Goal: Information Seeking & Learning: Learn about a topic

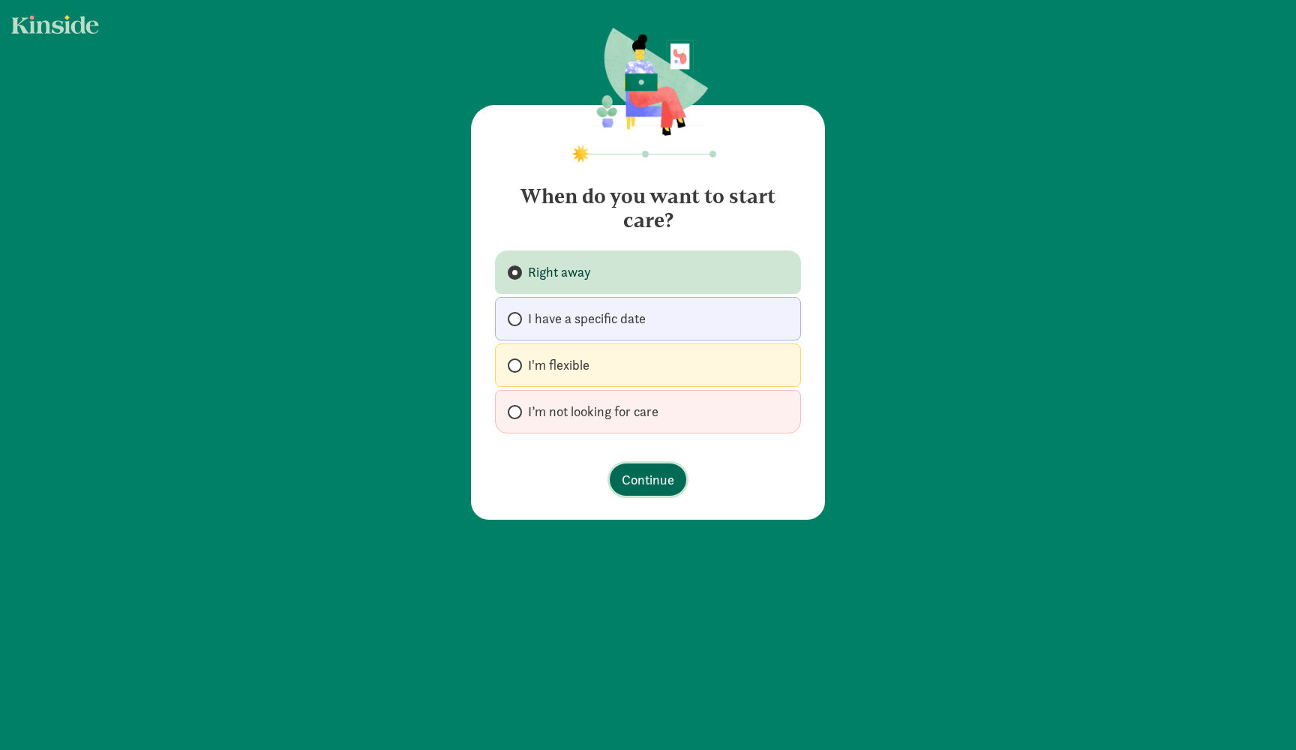
click at [642, 471] on span "Continue" at bounding box center [648, 480] width 53 height 20
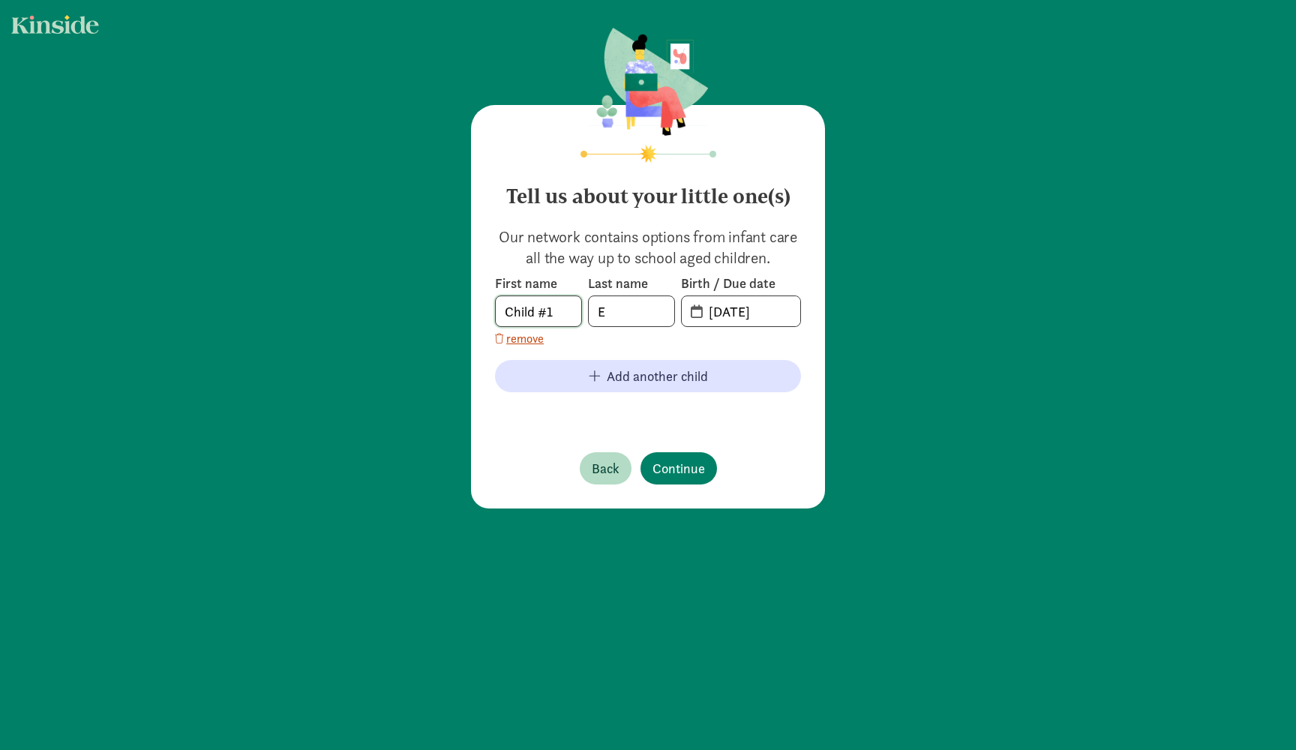
drag, startPoint x: 562, startPoint y: 311, endPoint x: 476, endPoint y: 307, distance: 86.3
click at [476, 307] on div "Tell us about your little one(s) Our network contains options from infant care …" at bounding box center [648, 307] width 354 height 404
type input "Gary"
click at [626, 315] on input "E" at bounding box center [632, 311] width 86 height 30
type input "R"
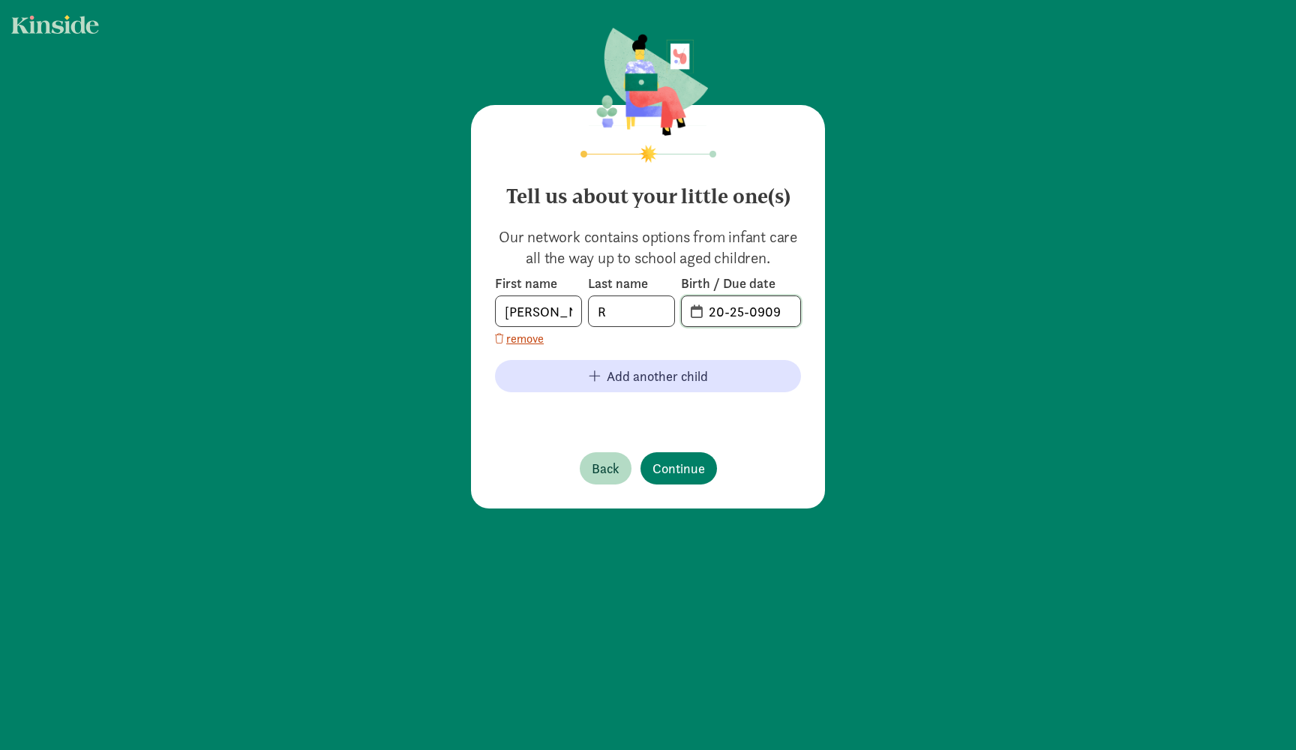
click at [779, 317] on input "20-25-0909" at bounding box center [750, 311] width 101 height 30
type input "20-25-2022"
click at [675, 476] on div "Tell us about your little one(s) Our network contains options from infant care …" at bounding box center [648, 307] width 354 height 404
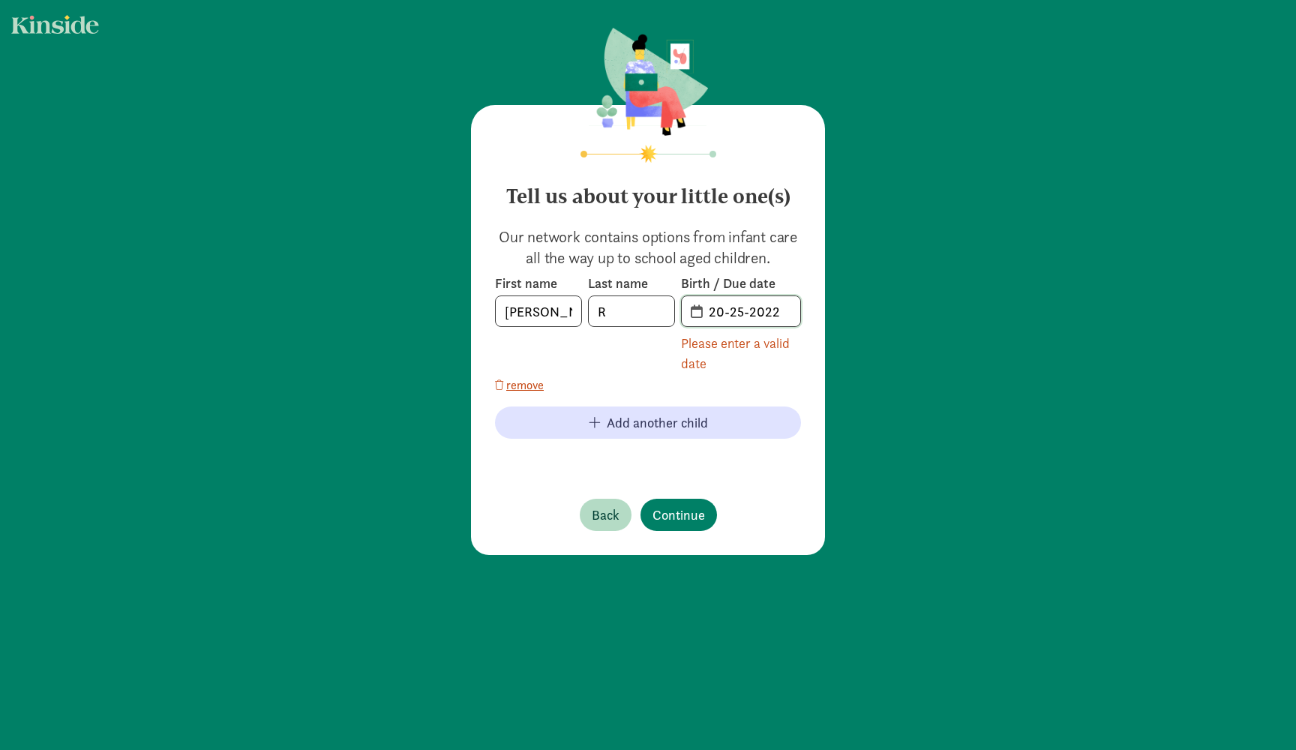
drag, startPoint x: 789, startPoint y: 312, endPoint x: 675, endPoint y: 310, distance: 114.0
click at [675, 310] on div "First name Gary Last name R Birth / Due date 20-25-2022 Please enter a valid da…" at bounding box center [648, 324] width 306 height 99
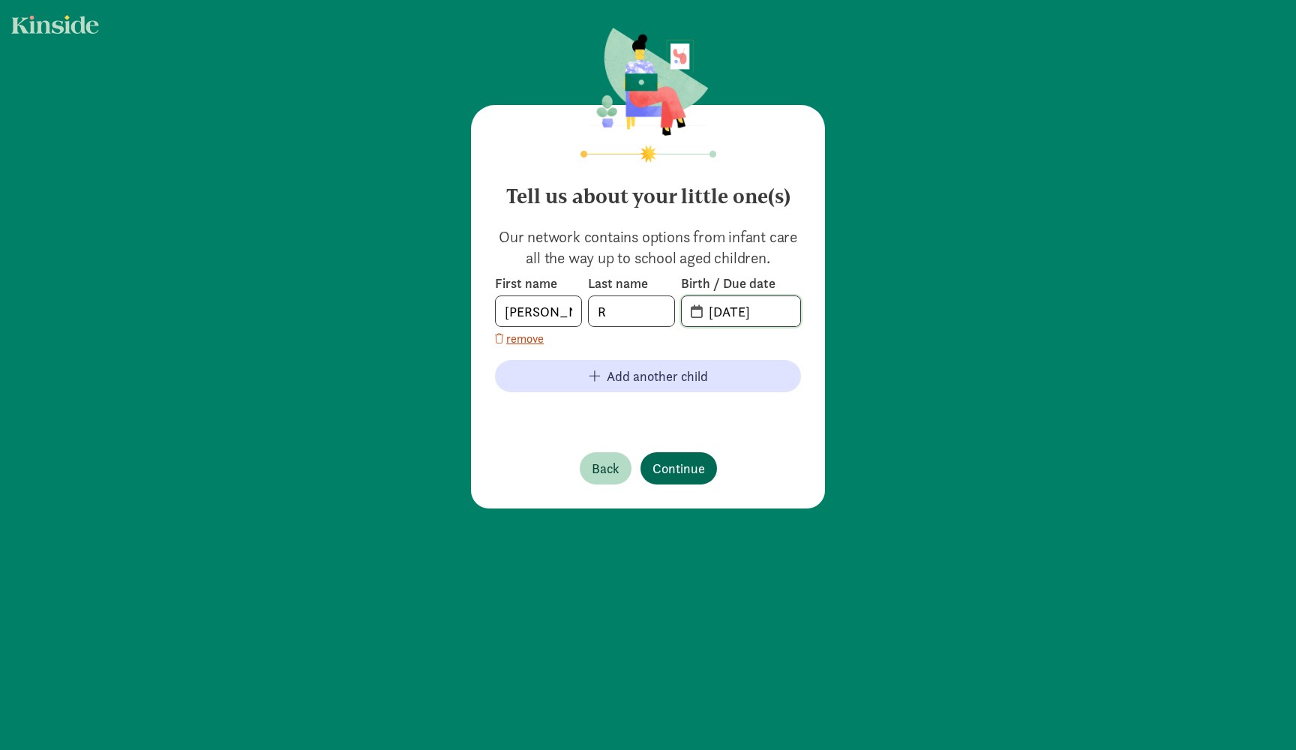
type input "04-02-2022"
click at [690, 460] on span "Continue" at bounding box center [679, 468] width 53 height 20
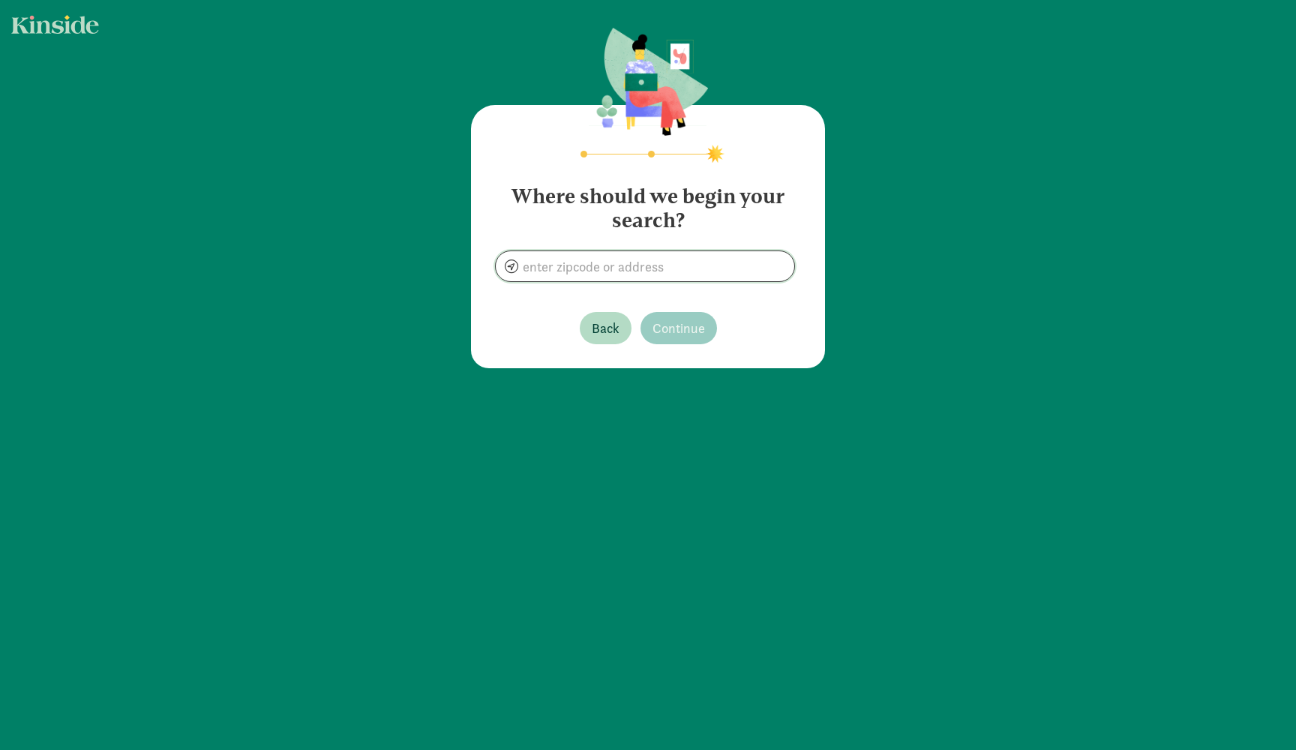
click at [632, 269] on input at bounding box center [645, 266] width 299 height 30
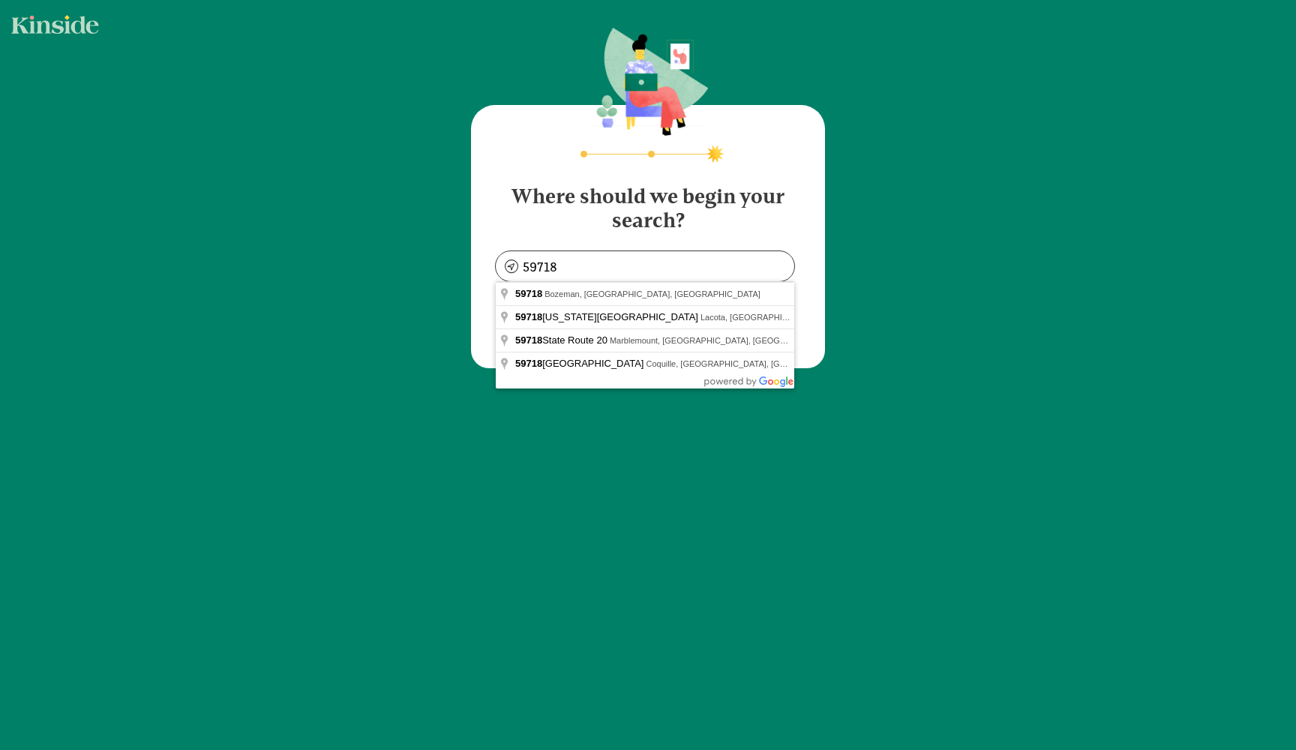
type input "Bozeman, MT 59718, USA"
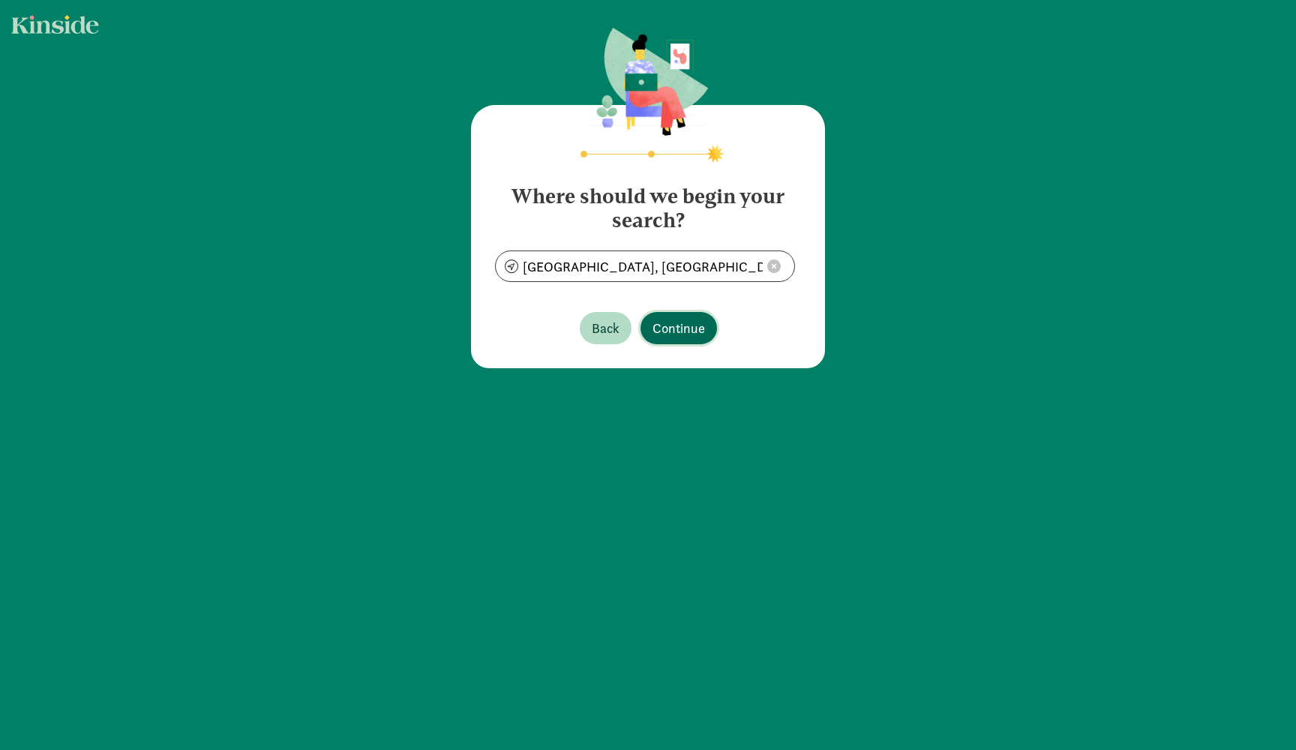
click at [659, 323] on span "Continue" at bounding box center [679, 328] width 53 height 20
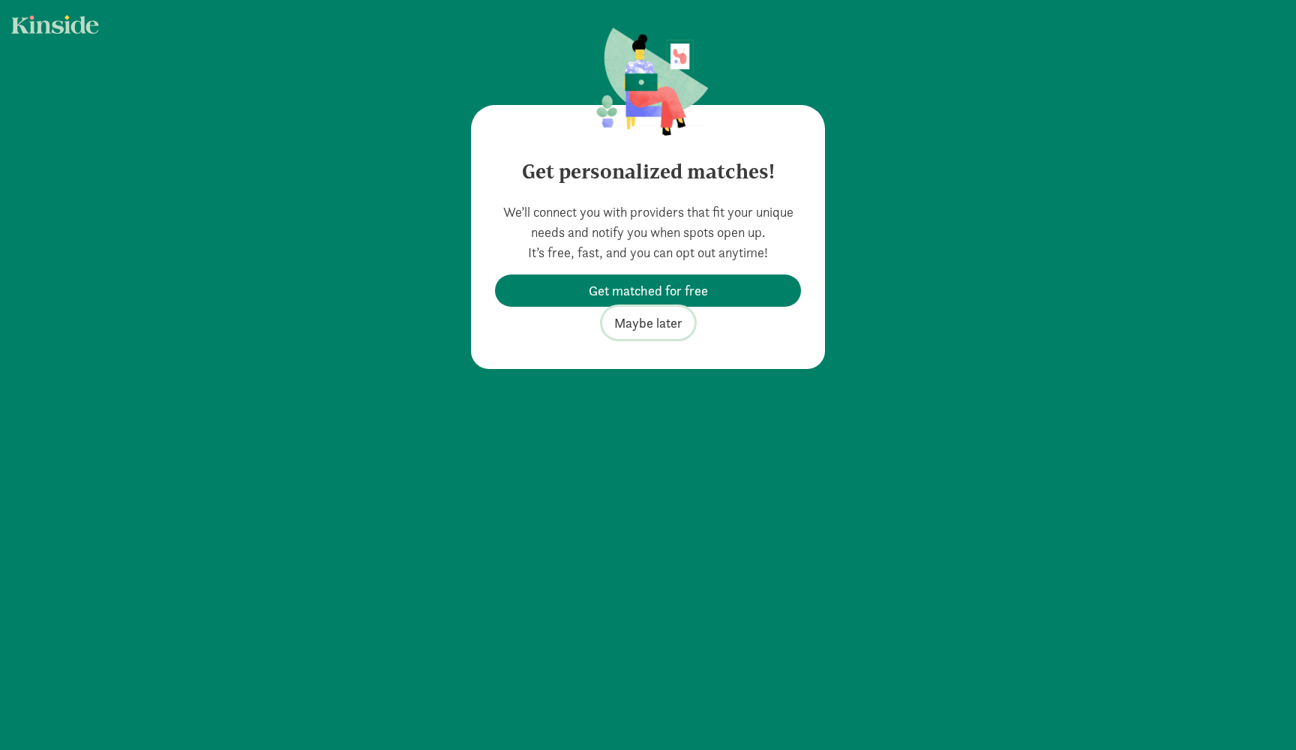
click at [659, 323] on span "Maybe later" at bounding box center [648, 323] width 68 height 20
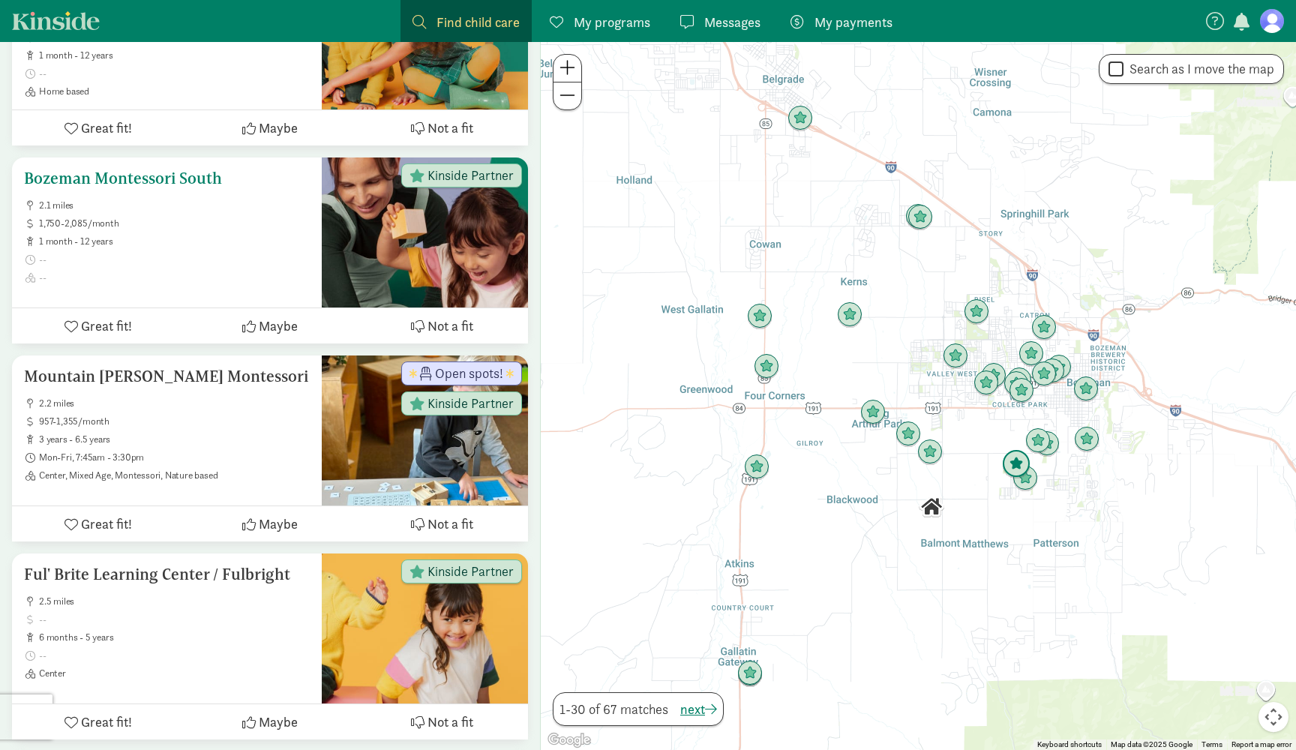
scroll to position [815, 0]
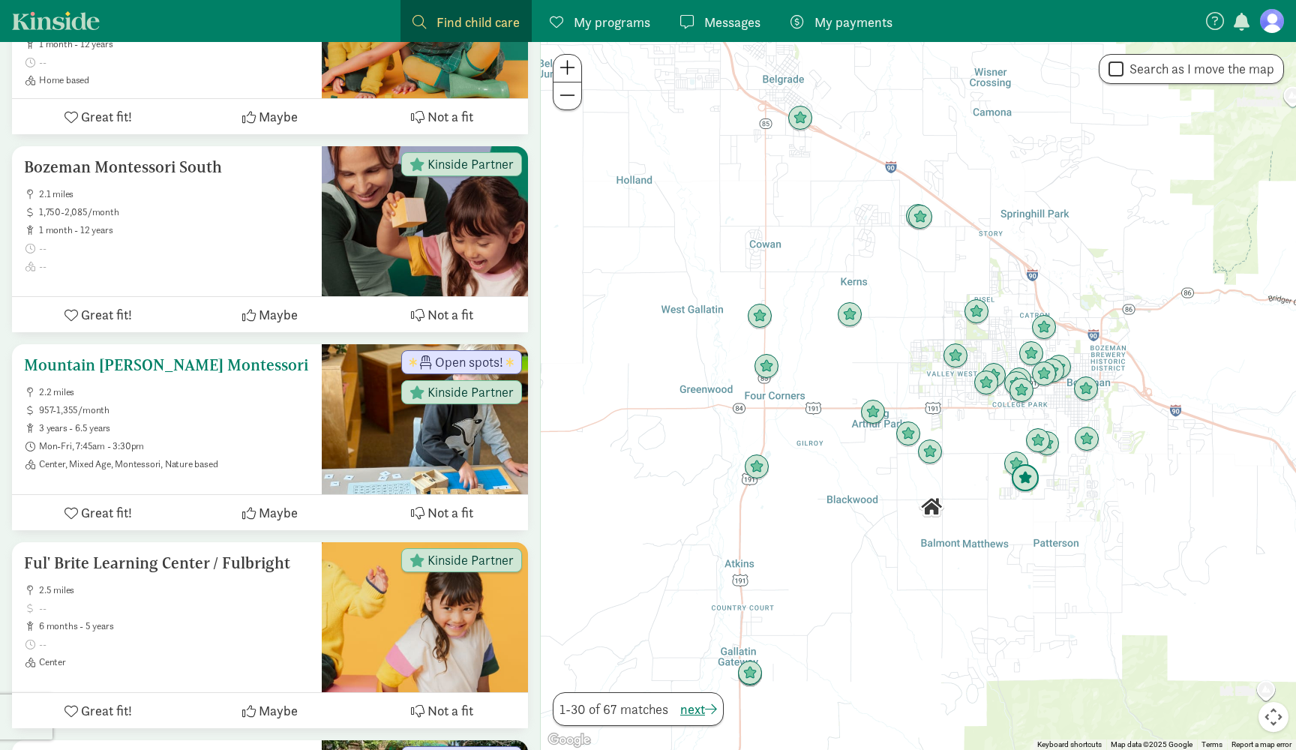
click at [374, 377] on div "Open spots! Kinside Partner" at bounding box center [425, 380] width 206 height 72
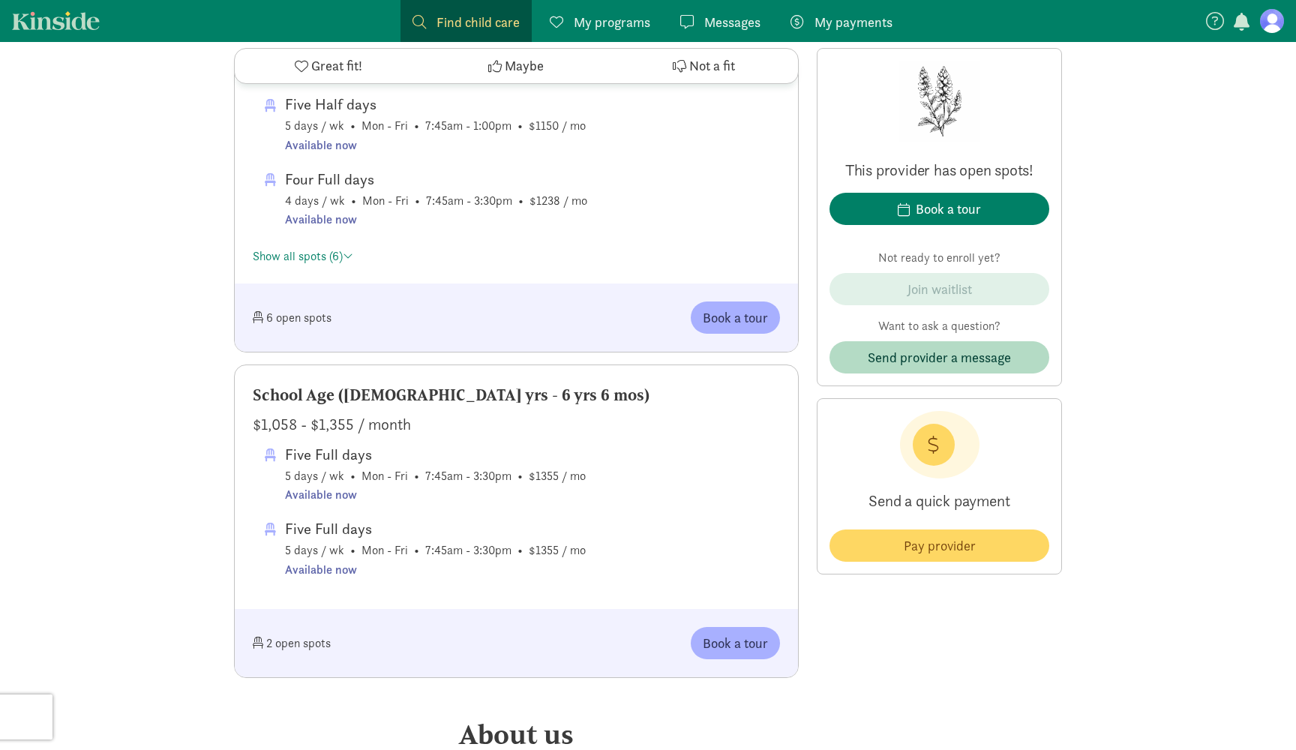
scroll to position [924, 0]
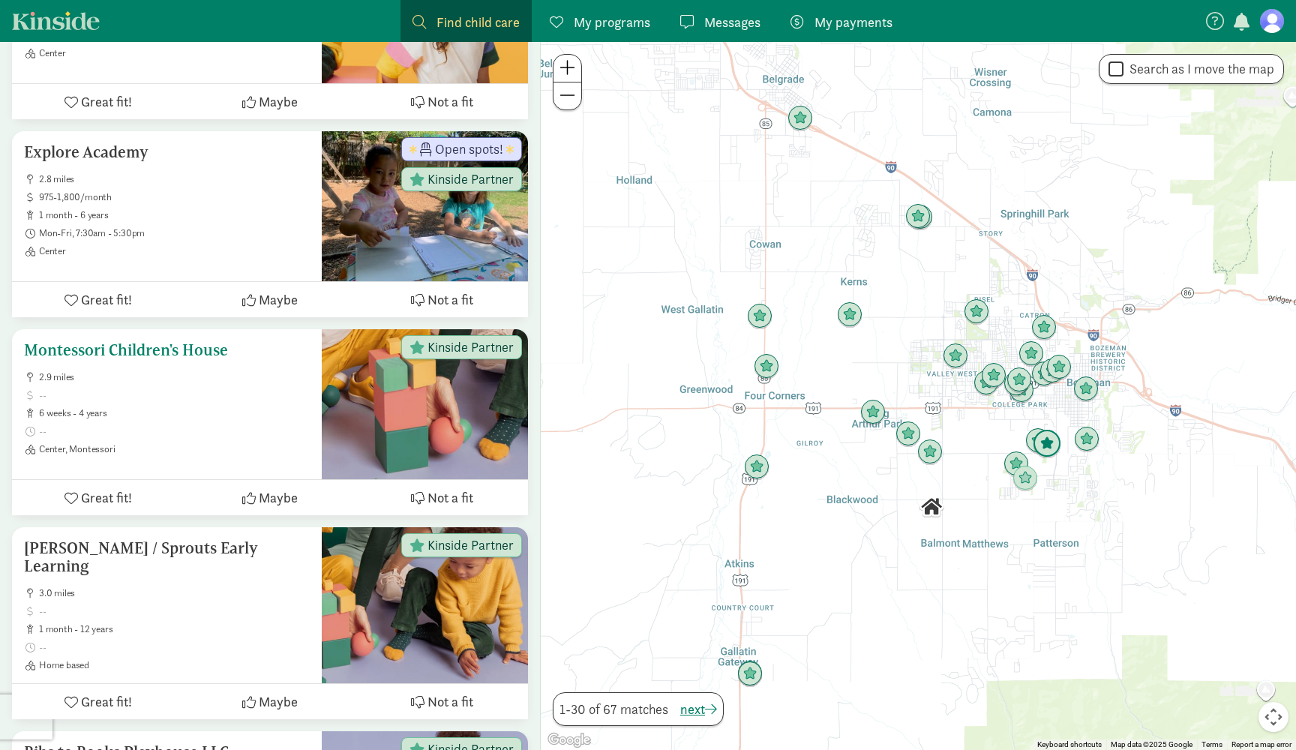
scroll to position [1430, 0]
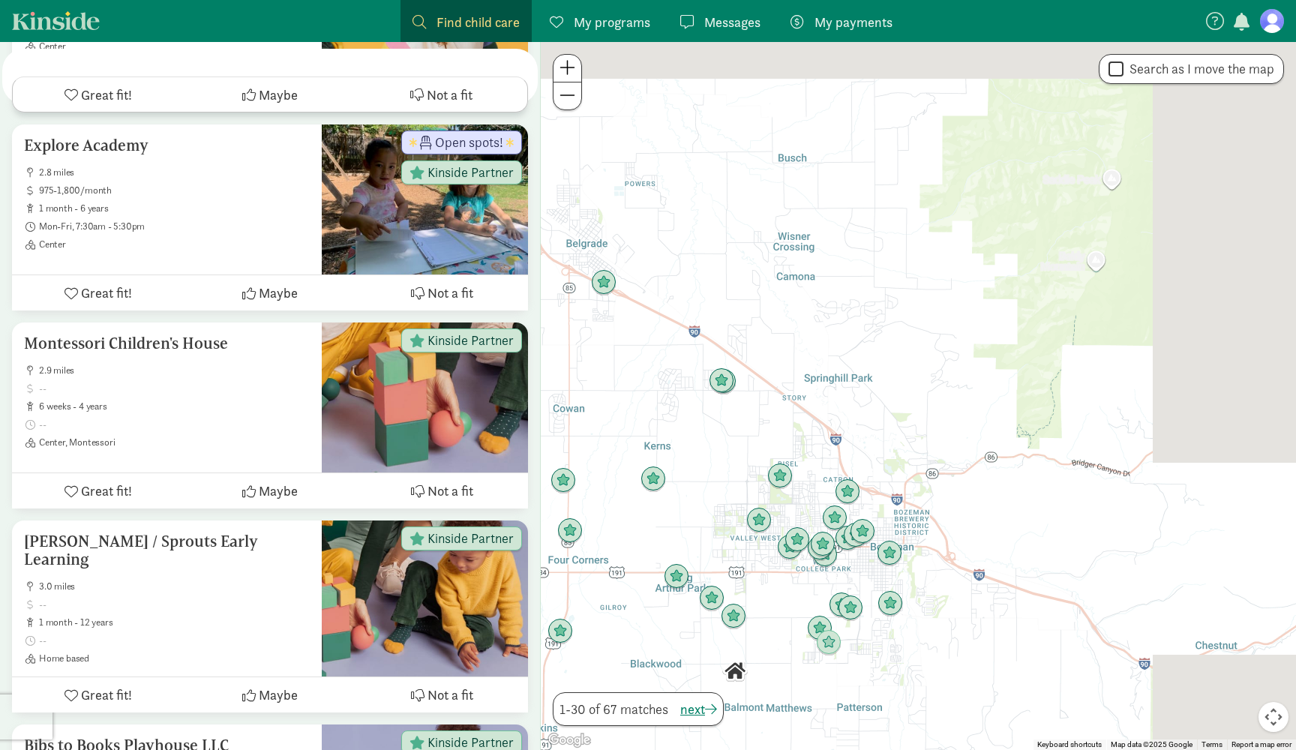
drag, startPoint x: 1060, startPoint y: 493, endPoint x: 848, endPoint y: 667, distance: 273.9
click at [848, 667] on div at bounding box center [918, 396] width 755 height 708
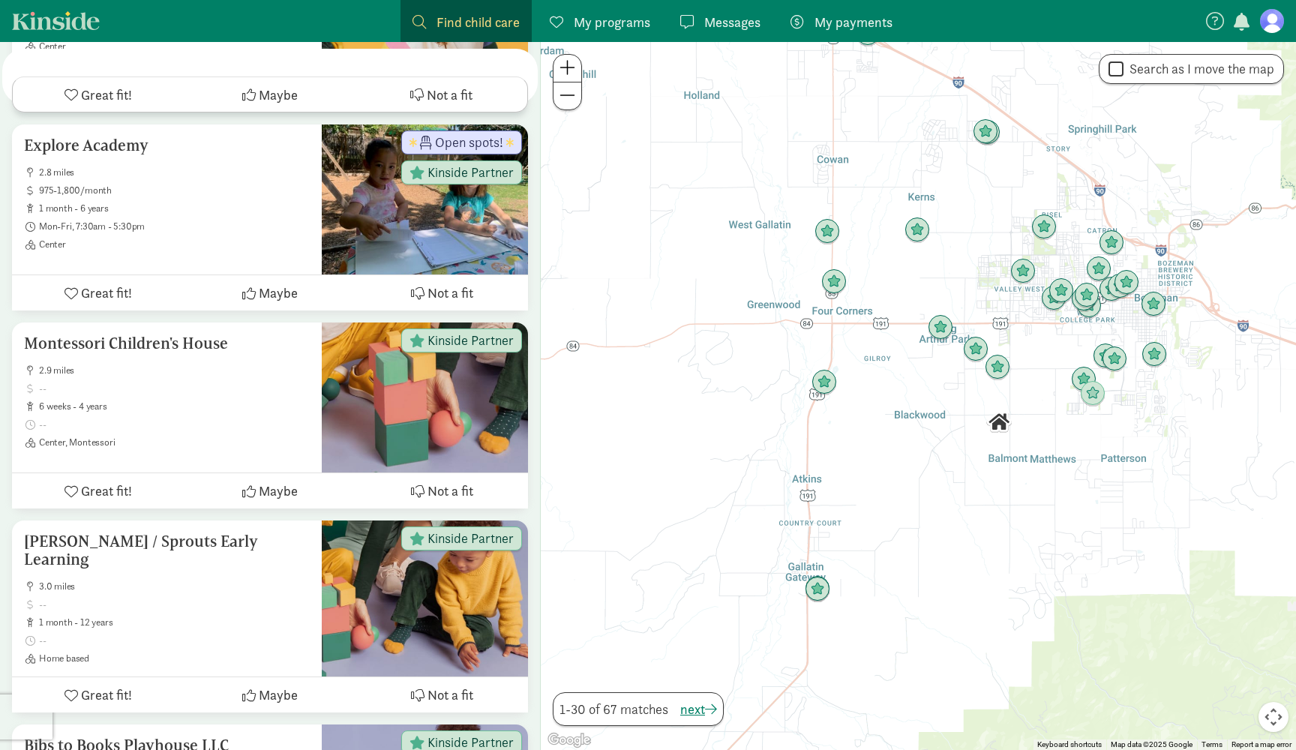
drag, startPoint x: 917, startPoint y: 407, endPoint x: 1174, endPoint y: 189, distance: 336.8
click at [1176, 190] on div at bounding box center [918, 396] width 755 height 708
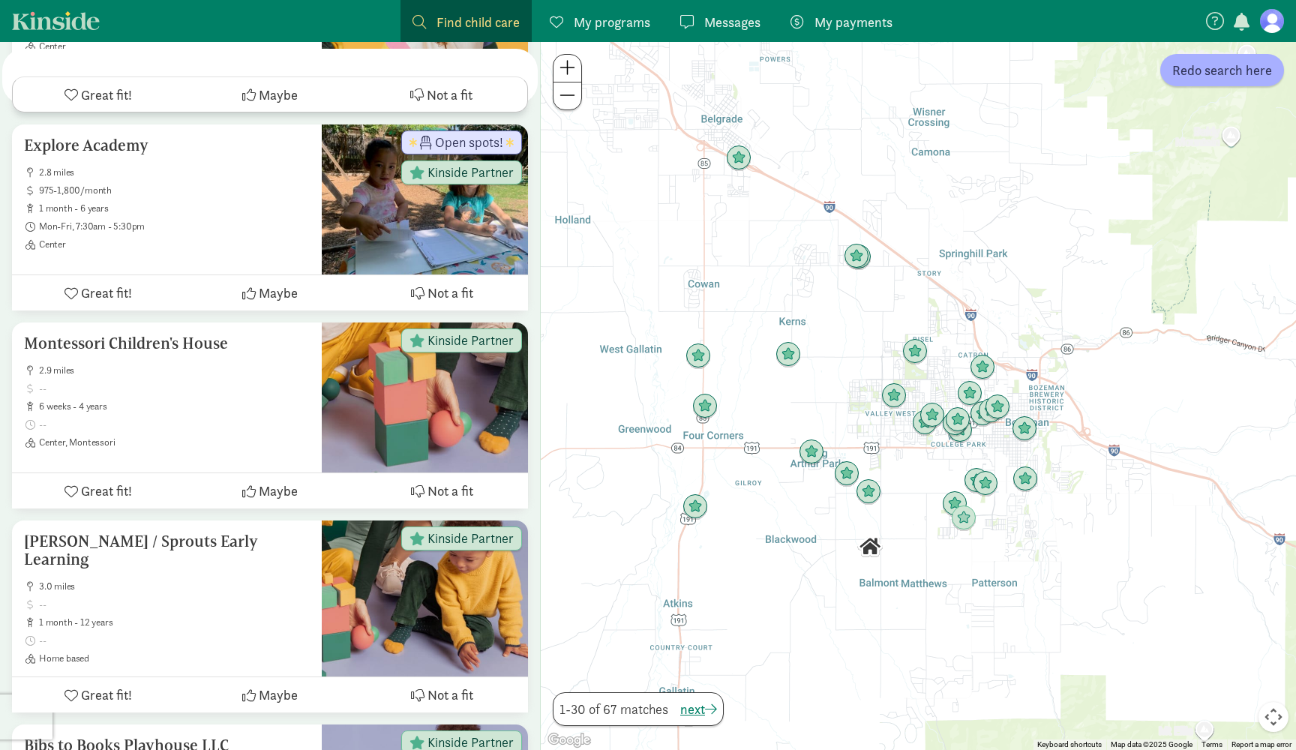
drag, startPoint x: 892, startPoint y: 169, endPoint x: 783, endPoint y: 246, distance: 133.4
click at [783, 246] on div at bounding box center [918, 396] width 755 height 708
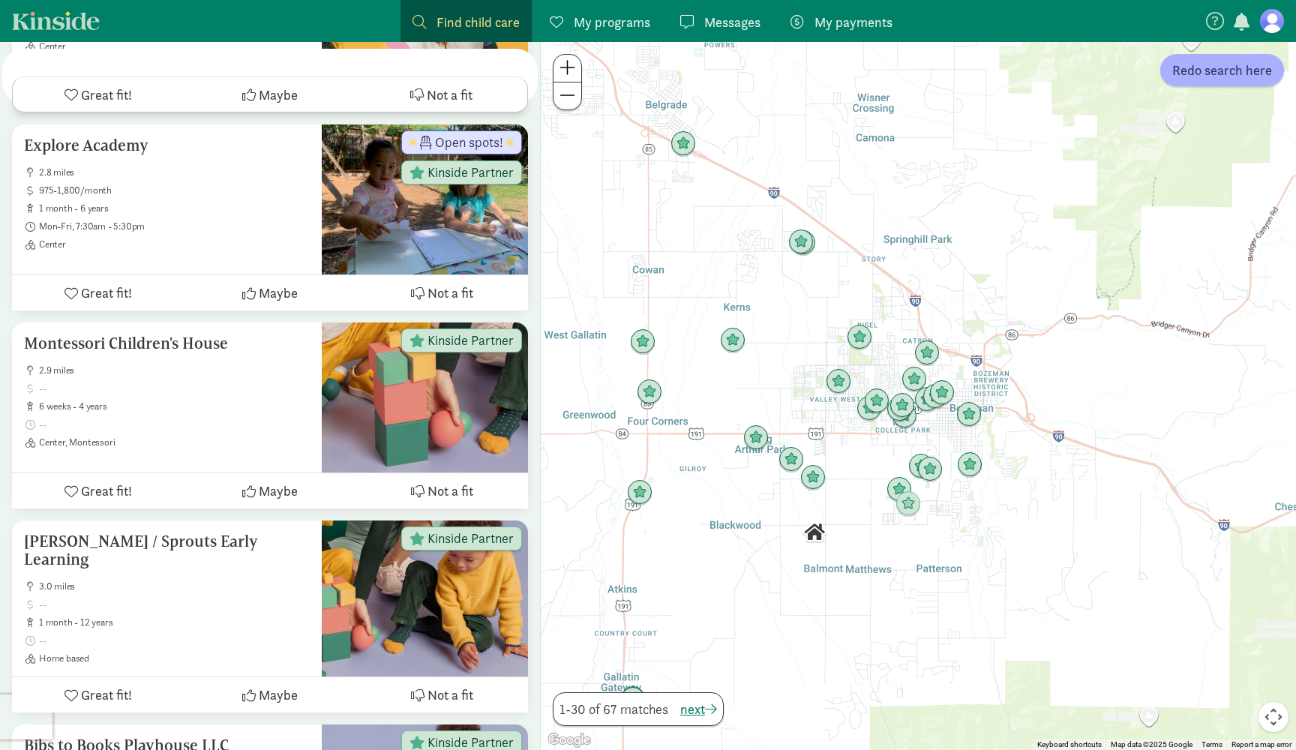
drag, startPoint x: 842, startPoint y: 407, endPoint x: 786, endPoint y: 393, distance: 57.9
click at [786, 393] on div at bounding box center [918, 396] width 755 height 708
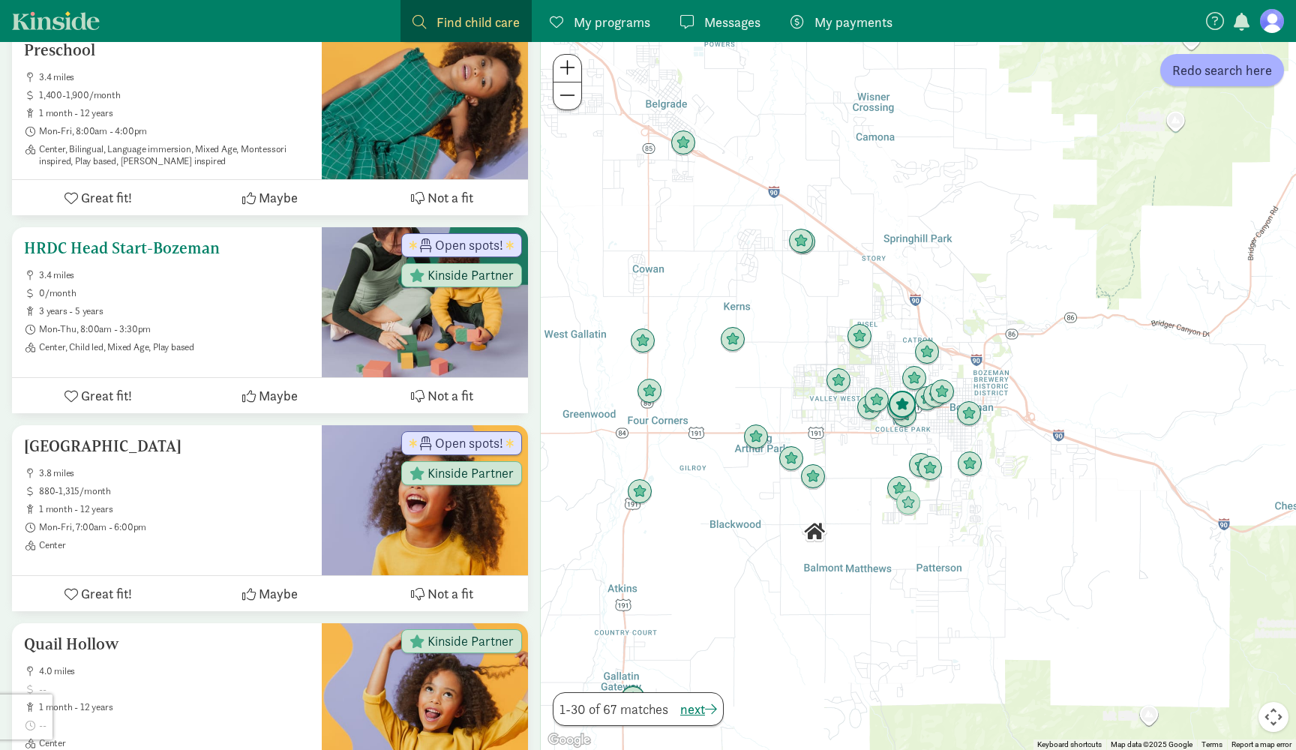
scroll to position [2739, 0]
click at [237, 239] on div "HRDC Head Start-Bozeman 3.4 miles 0/month 3 years - 5 years Mon-Thu, 8:00am - 3…" at bounding box center [167, 296] width 286 height 114
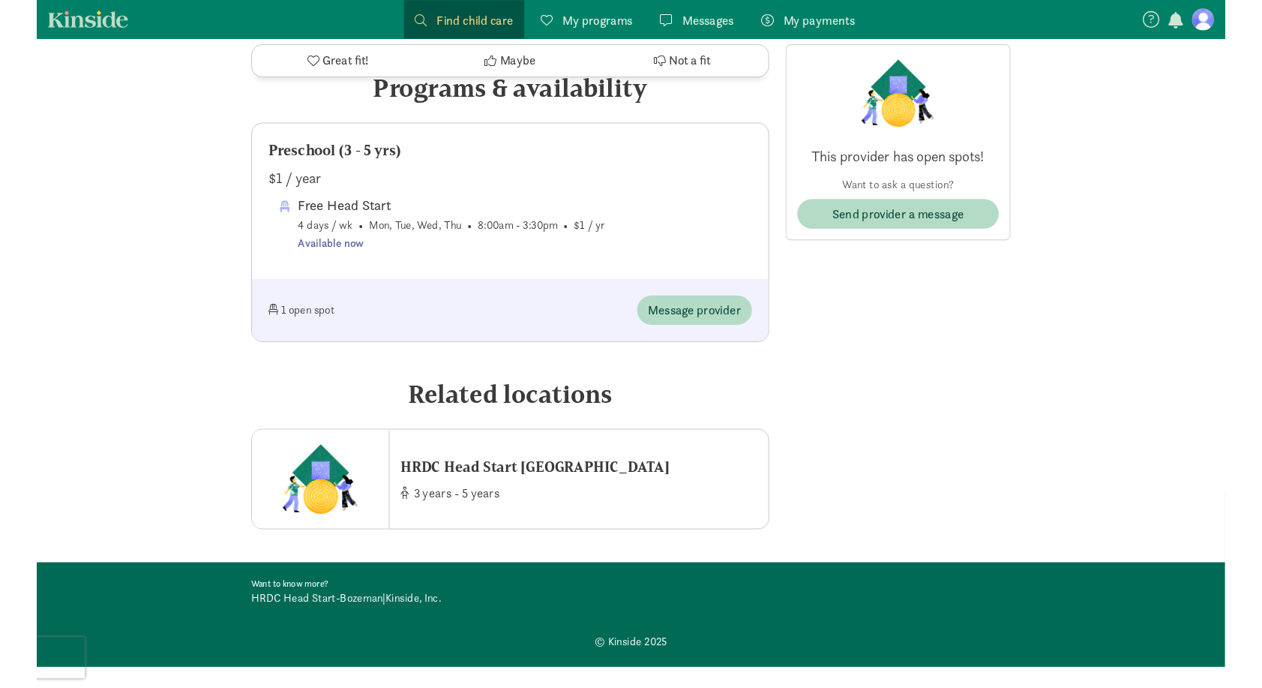
scroll to position [713, 0]
